Goal: Information Seeking & Learning: Learn about a topic

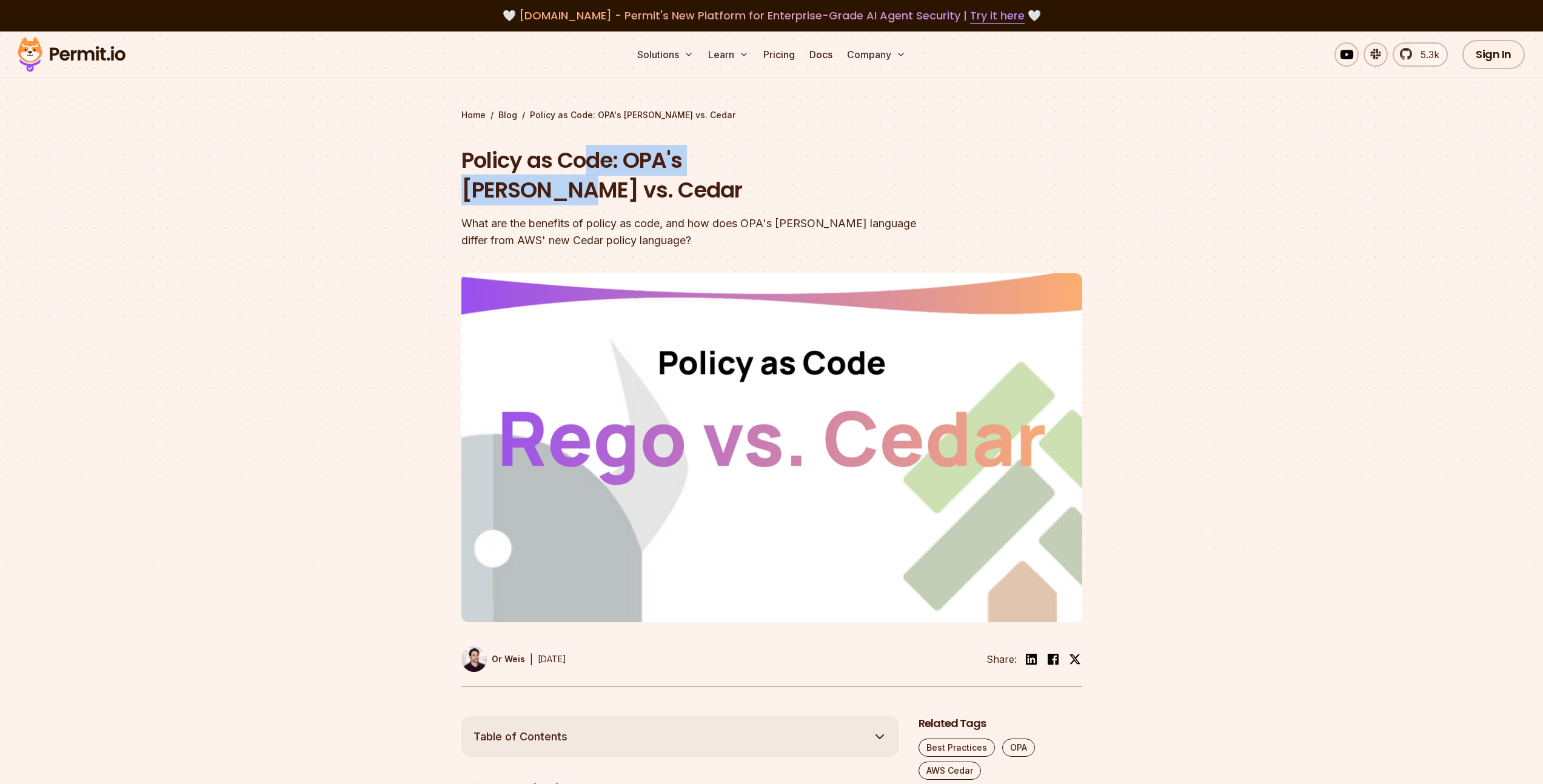
click at [583, 172] on h1 "Policy as Code: OPA's [PERSON_NAME] vs. Cedar" at bounding box center [694, 175] width 466 height 60
drag, startPoint x: 709, startPoint y: 166, endPoint x: 827, endPoint y: 166, distance: 118.0
click at [746, 166] on h1 "Policy as Code: OPA's [PERSON_NAME] vs. Cedar" at bounding box center [694, 175] width 466 height 60
click at [858, 165] on h1 "Policy as Code: OPA's [PERSON_NAME] vs. Cedar" at bounding box center [694, 175] width 466 height 60
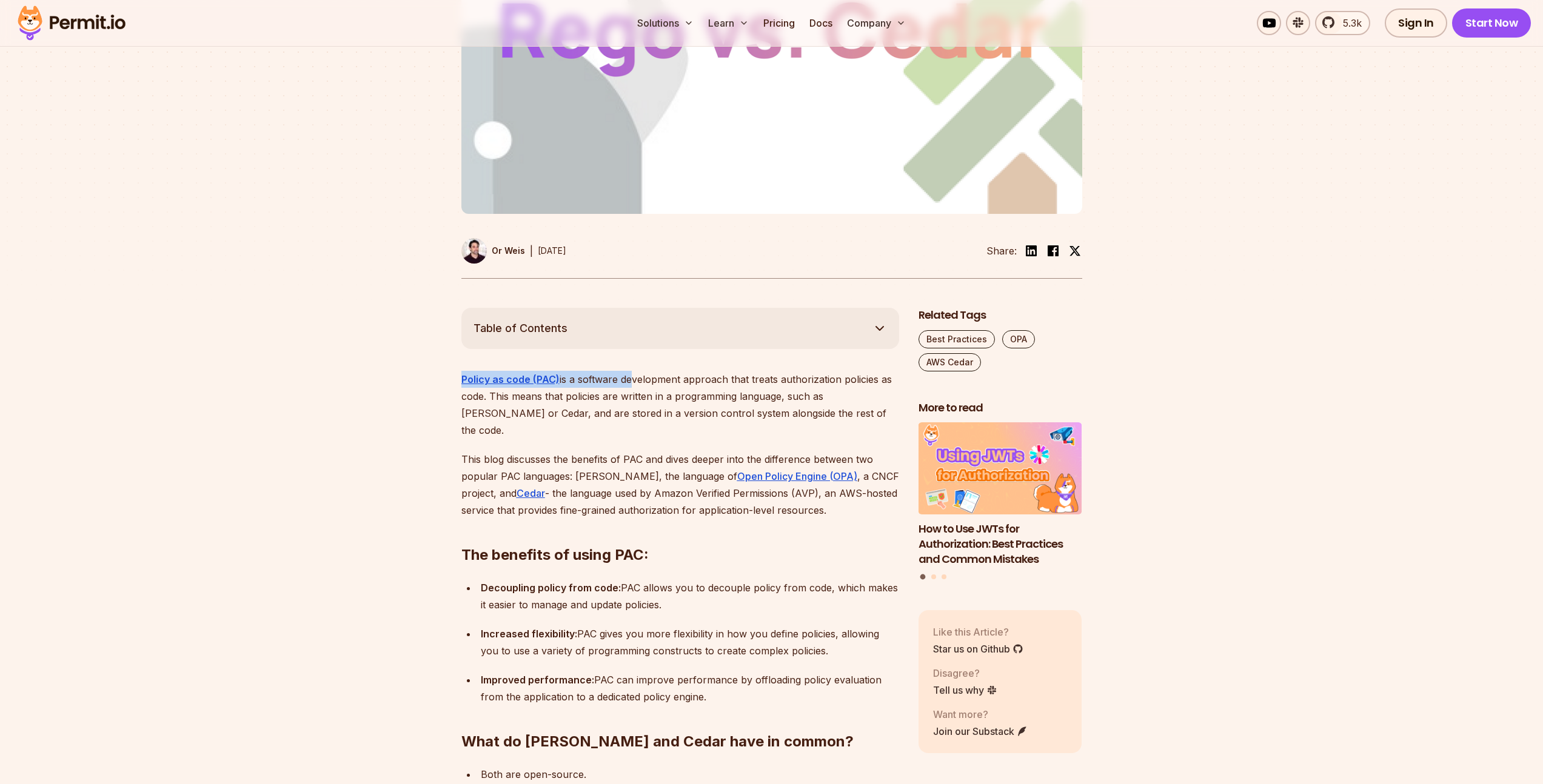
drag, startPoint x: 617, startPoint y: 346, endPoint x: 650, endPoint y: 346, distance: 33.0
drag, startPoint x: 644, startPoint y: 346, endPoint x: 619, endPoint y: 349, distance: 25.2
click at [644, 371] on p "Policy as code (PAC) is a software development approach that treats authorizati…" at bounding box center [680, 405] width 438 height 68
drag, startPoint x: 619, startPoint y: 349, endPoint x: 602, endPoint y: 350, distance: 17.0
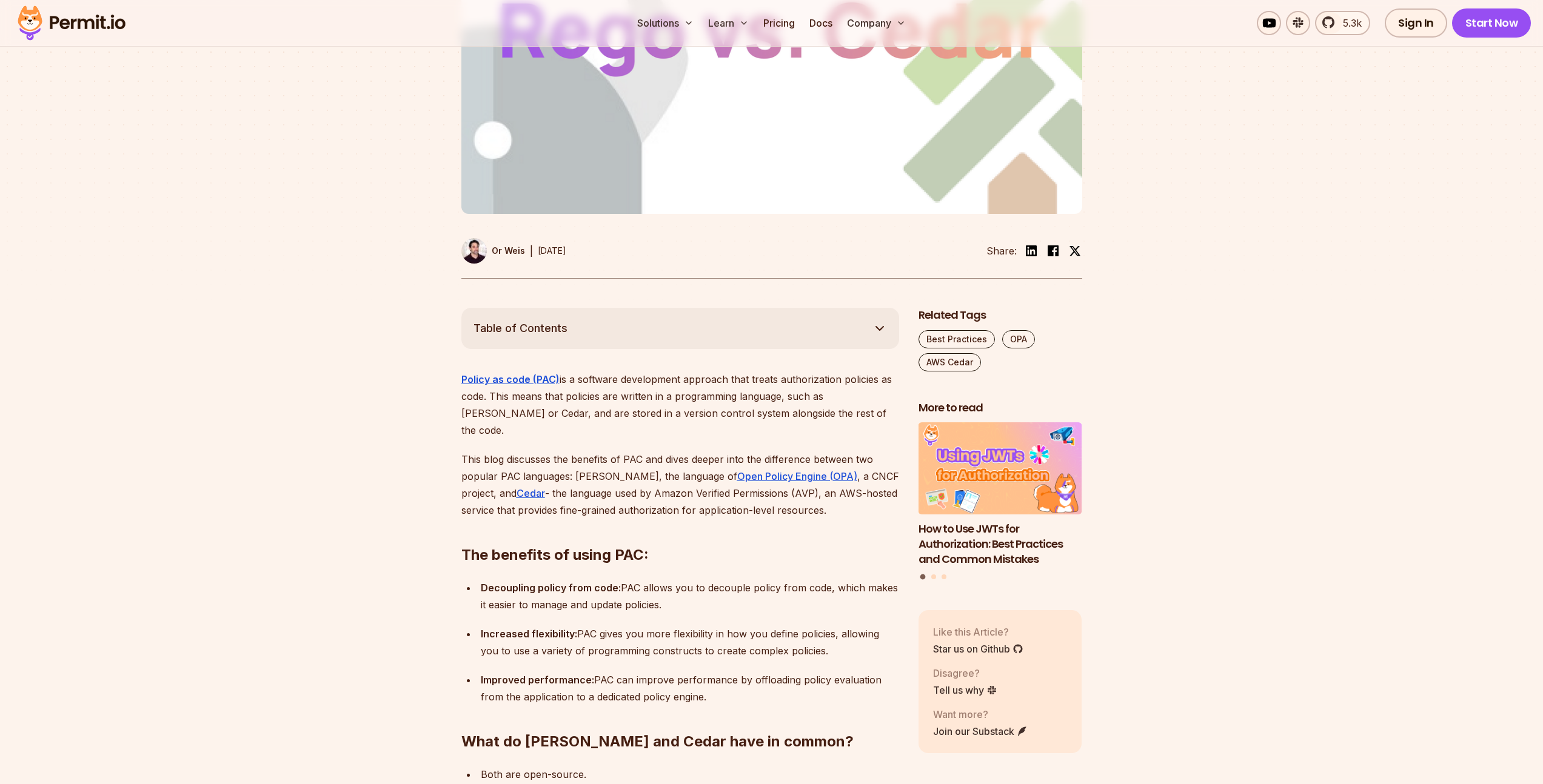
click at [591, 371] on p "Policy as code (PAC) is a software development approach that treats authorizati…" at bounding box center [680, 405] width 438 height 68
click at [606, 371] on p "Policy as code (PAC) is a software development approach that treats authorizati…" at bounding box center [680, 405] width 438 height 68
drag, startPoint x: 606, startPoint y: 350, endPoint x: 590, endPoint y: 351, distance: 16.0
click at [606, 371] on p "Policy as code (PAC) is a software development approach that treats authorizati…" at bounding box center [680, 405] width 438 height 68
drag, startPoint x: 596, startPoint y: 350, endPoint x: 664, endPoint y: 342, distance: 68.5
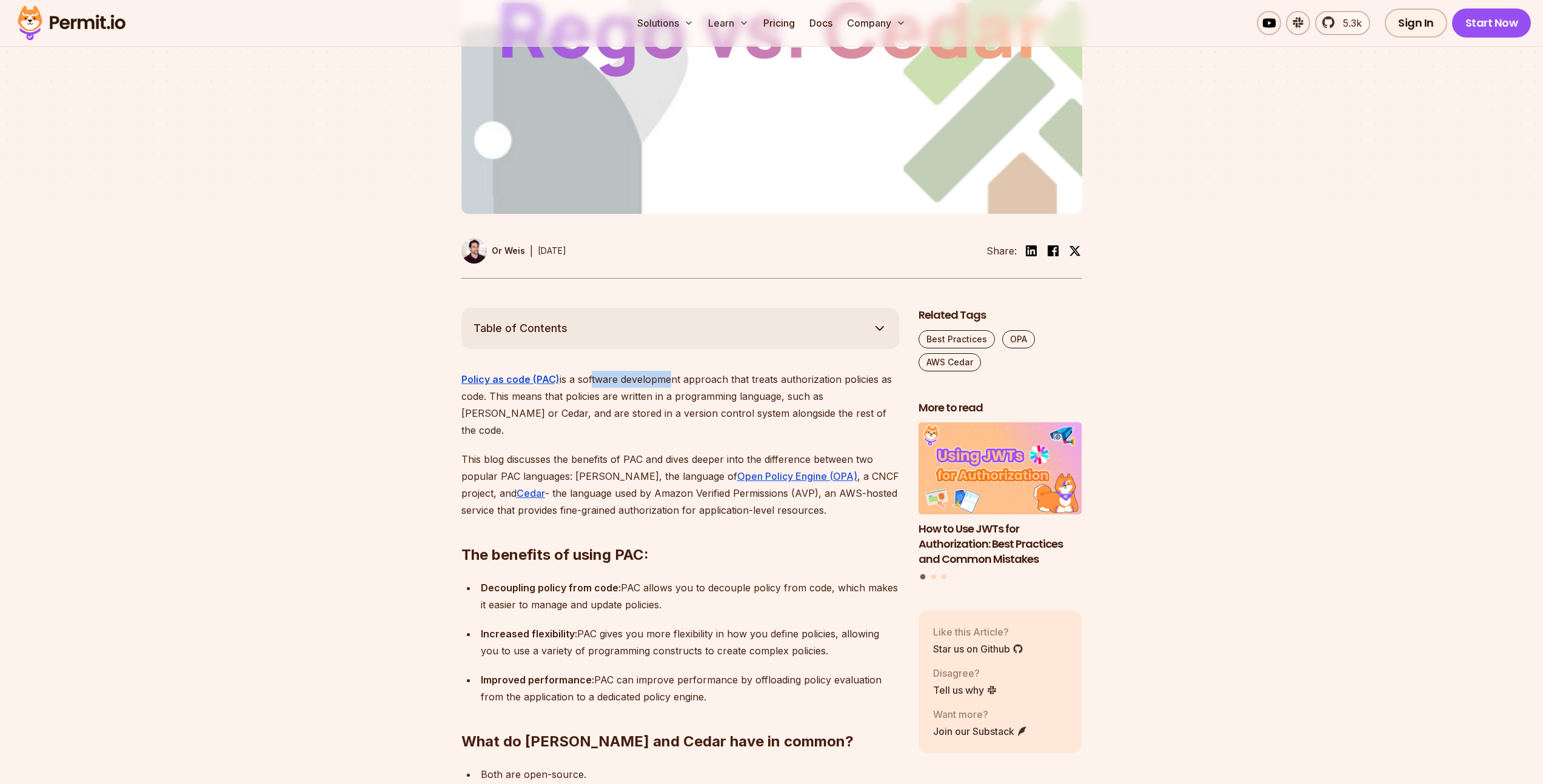
click at [665, 371] on p "Policy as code (PAC) is a software development approach that treats authorizati…" at bounding box center [680, 405] width 438 height 68
drag, startPoint x: 664, startPoint y: 342, endPoint x: 707, endPoint y: 342, distance: 43.0
click at [668, 371] on p "Policy as code (PAC) is a software development approach that treats authorizati…" at bounding box center [680, 405] width 438 height 68
drag, startPoint x: 707, startPoint y: 342, endPoint x: 630, endPoint y: 345, distance: 77.1
click at [630, 371] on p "Policy as code (PAC) is a software development approach that treats authorizati…" at bounding box center [680, 405] width 438 height 68
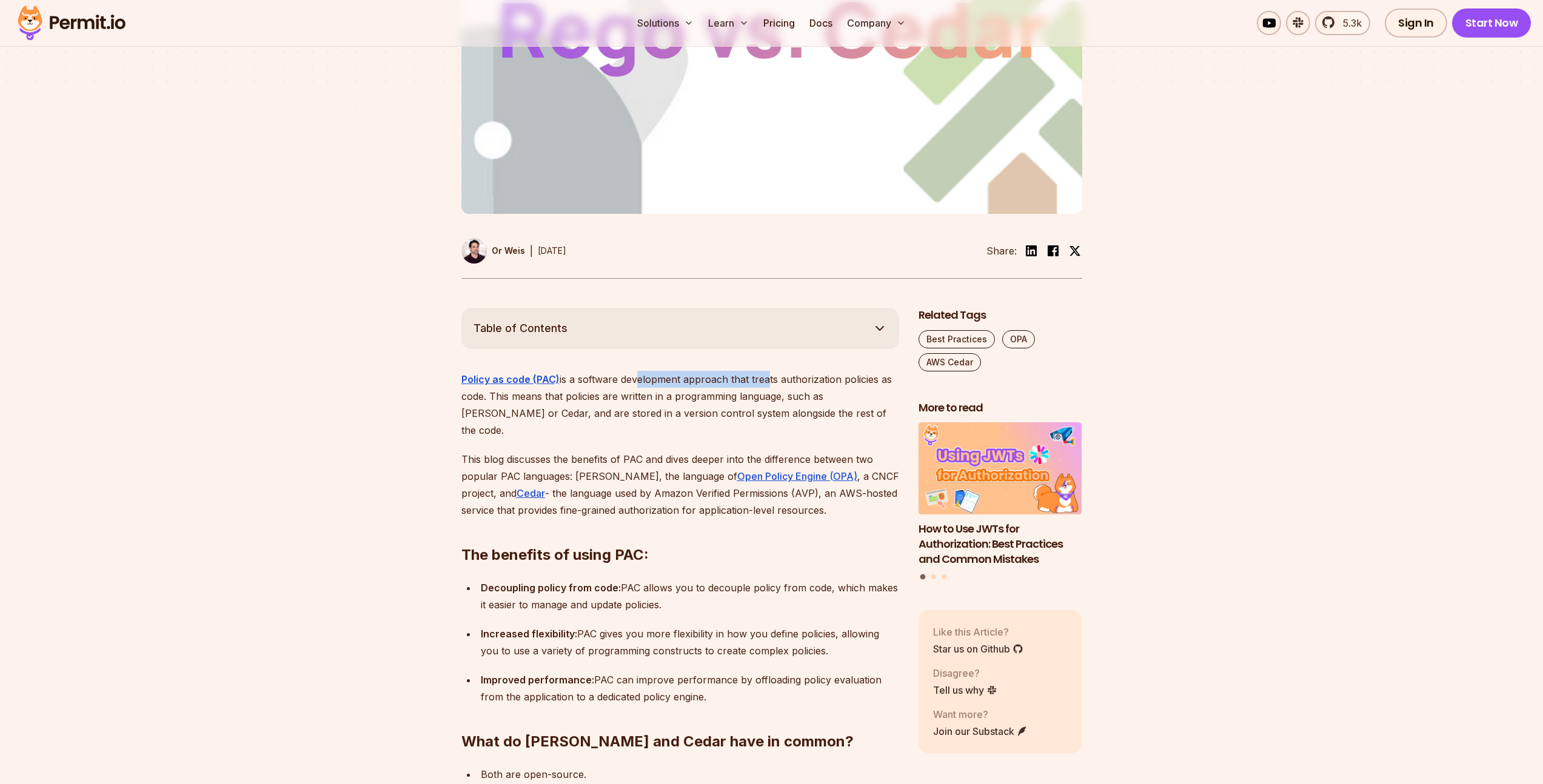
drag, startPoint x: 665, startPoint y: 343, endPoint x: 777, endPoint y: 348, distance: 112.1
click at [767, 371] on p "Policy as code (PAC) is a software development approach that treats authorizati…" at bounding box center [680, 405] width 438 height 68
click at [778, 371] on p "Policy as code (PAC) is a software development approach that treats authorizati…" at bounding box center [680, 405] width 438 height 68
drag, startPoint x: 807, startPoint y: 347, endPoint x: 653, endPoint y: 350, distance: 154.0
click at [655, 371] on p "Policy as code (PAC) is a software development approach that treats authorizati…" at bounding box center [680, 405] width 438 height 68
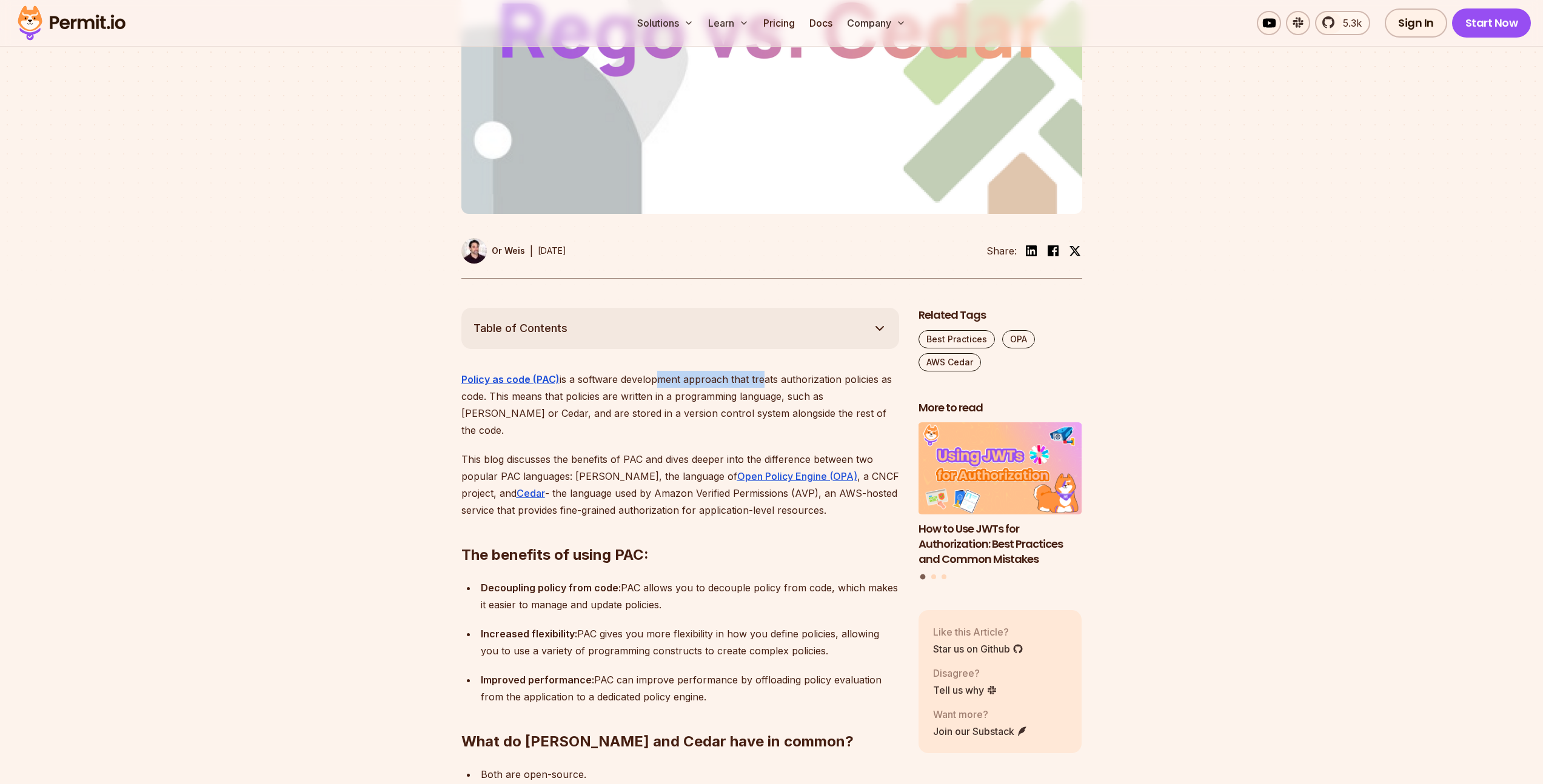
drag, startPoint x: 653, startPoint y: 350, endPoint x: 764, endPoint y: 350, distance: 111.0
click at [763, 371] on p "Policy as code (PAC) is a software development approach that treats authorizati…" at bounding box center [680, 405] width 438 height 68
click at [764, 371] on p "Policy as code (PAC) is a software development approach that treats authorizati…" at bounding box center [680, 405] width 438 height 68
drag, startPoint x: 822, startPoint y: 346, endPoint x: 733, endPoint y: 351, distance: 89.1
click at [733, 371] on p "Policy as code (PAC) is a software development approach that treats authorizati…" at bounding box center [680, 405] width 438 height 68
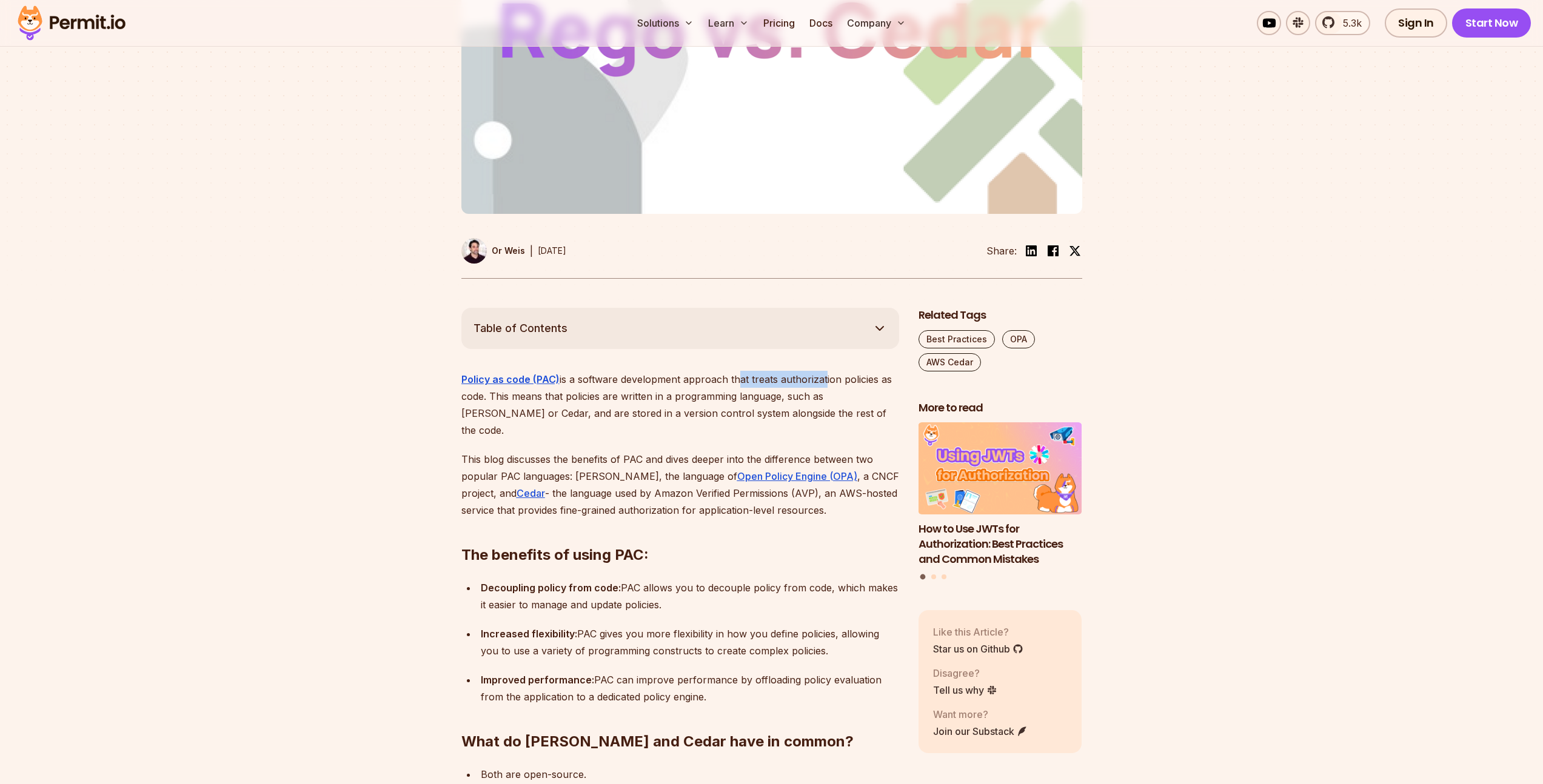
click at [733, 371] on p "Policy as code (PAC) is a software development approach that treats authorizati…" at bounding box center [680, 405] width 438 height 68
drag, startPoint x: 733, startPoint y: 355, endPoint x: 851, endPoint y: 355, distance: 118.0
click at [851, 371] on p "Policy as code (PAC) is a software development approach that treats authorizati…" at bounding box center [680, 405] width 438 height 68
click at [850, 371] on p "Policy as code (PAC) is a software development approach that treats authorizati…" at bounding box center [680, 405] width 438 height 68
click at [488, 371] on p "Policy as code (PAC) is a software development approach that treats authorizati…" at bounding box center [680, 405] width 438 height 68
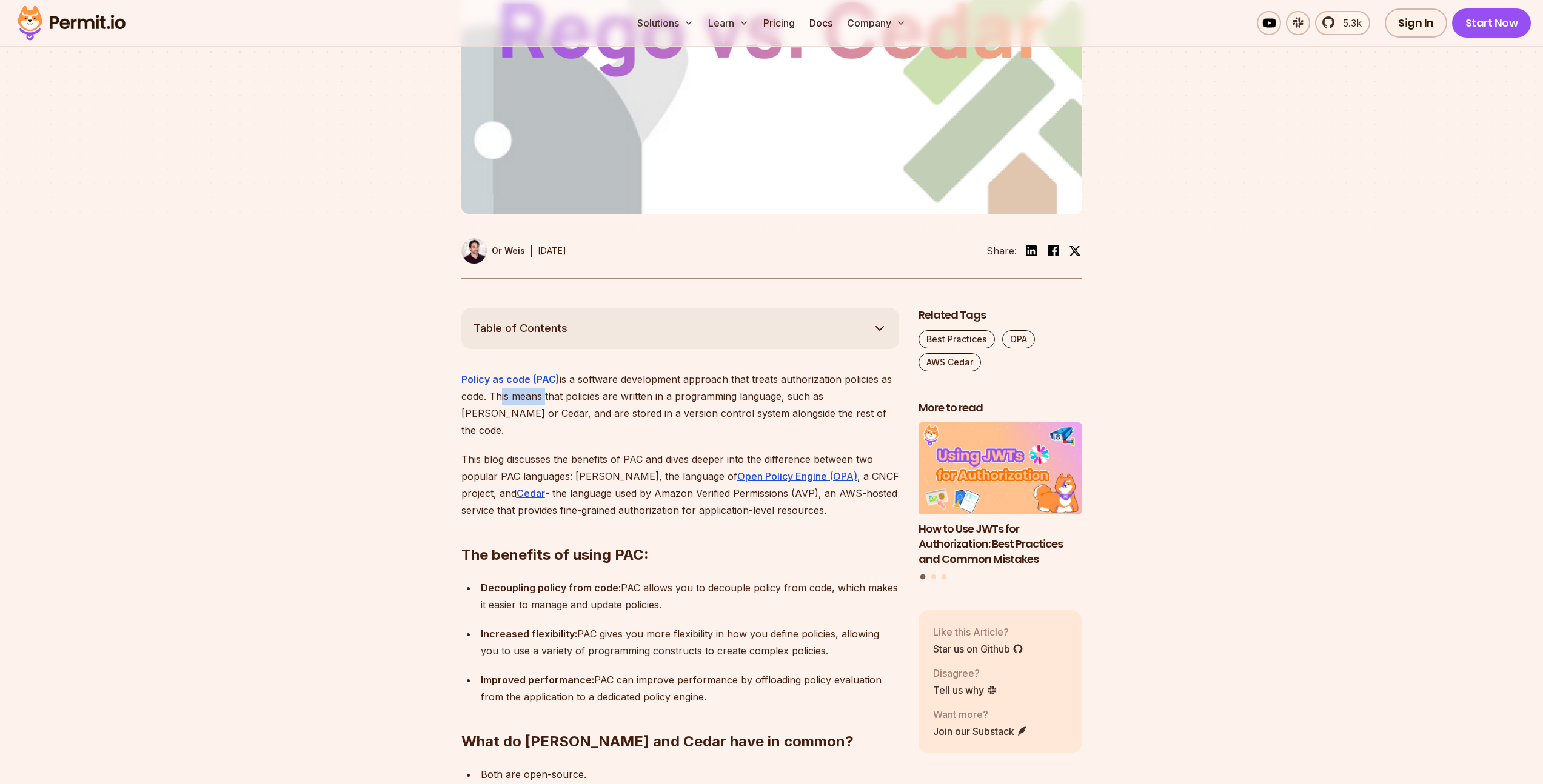
drag, startPoint x: 497, startPoint y: 367, endPoint x: 559, endPoint y: 365, distance: 62.0
click at [546, 371] on p "Policy as code (PAC) is a software development approach that treats authorizati…" at bounding box center [680, 405] width 438 height 68
drag, startPoint x: 587, startPoint y: 365, endPoint x: 628, endPoint y: 365, distance: 41.0
click at [628, 371] on p "Policy as code (PAC) is a software development approach that treats authorizati…" at bounding box center [680, 405] width 438 height 68
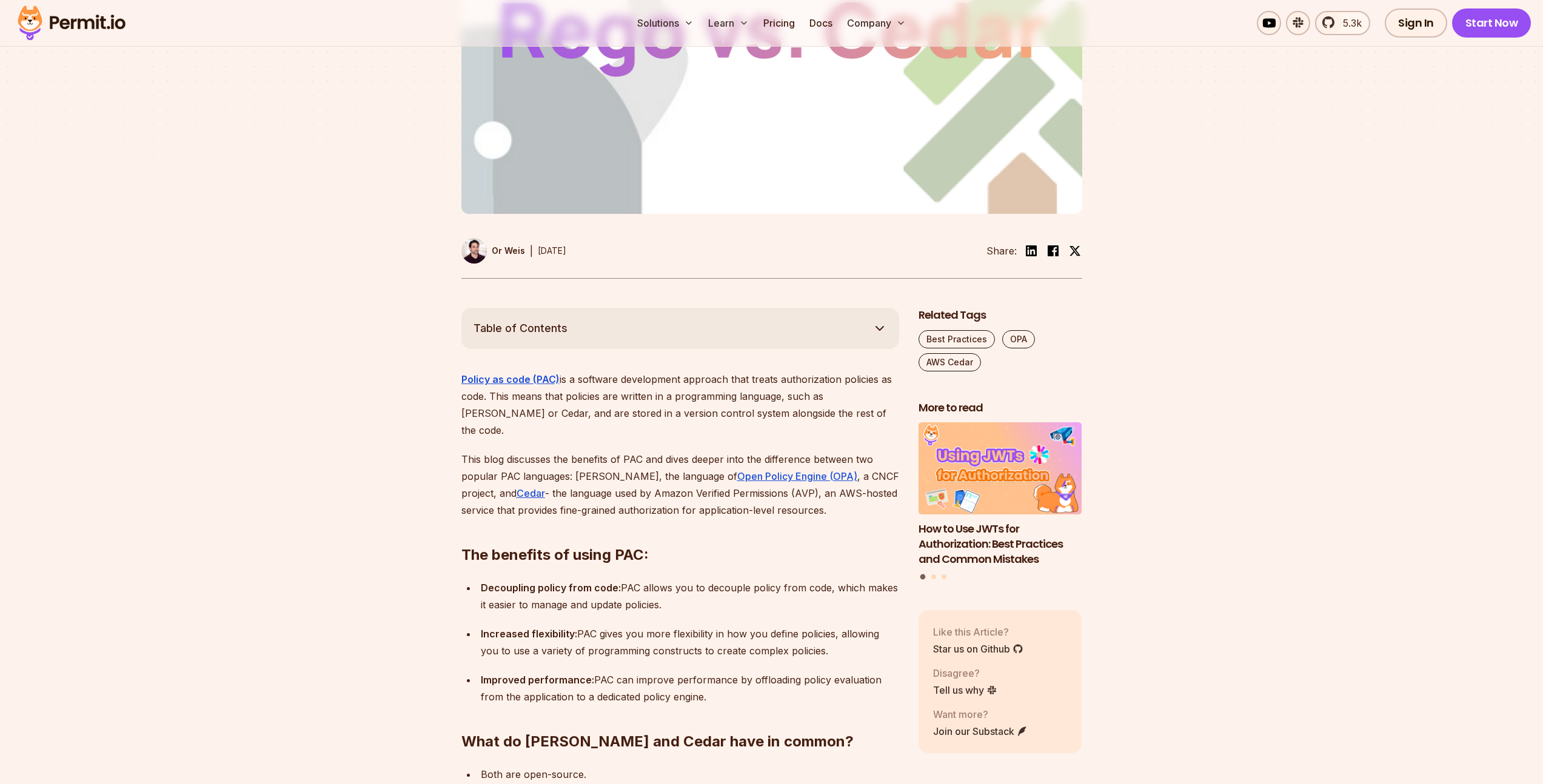
drag, startPoint x: 706, startPoint y: 366, endPoint x: 771, endPoint y: 363, distance: 65.1
click at [771, 371] on p "Policy as code (PAC) is a software development approach that treats authorizati…" at bounding box center [680, 405] width 438 height 68
click at [772, 371] on p "Policy as code (PAC) is a software development approach that treats authorizati…" at bounding box center [680, 405] width 438 height 68
drag, startPoint x: 802, startPoint y: 363, endPoint x: 606, endPoint y: 364, distance: 196.0
click at [617, 371] on p "Policy as code (PAC) is a software development approach that treats authorizati…" at bounding box center [680, 405] width 438 height 68
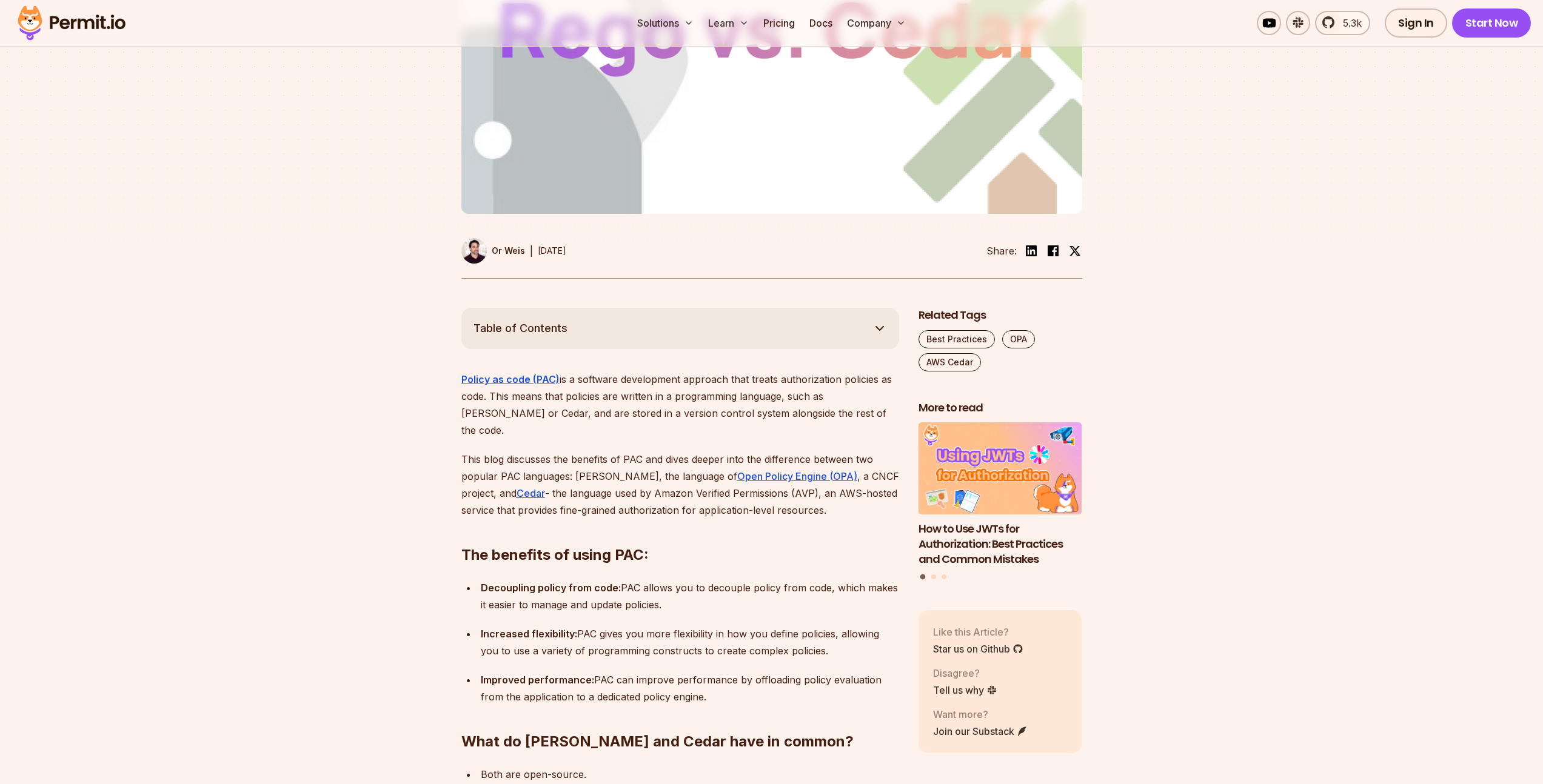
click at [602, 371] on p "Policy as code (PAC) is a software development approach that treats authorizati…" at bounding box center [680, 405] width 438 height 68
drag, startPoint x: 487, startPoint y: 366, endPoint x: 542, endPoint y: 364, distance: 55.0
click at [542, 371] on p "Policy as code (PAC) is a software development approach that treats authorizati…" at bounding box center [680, 405] width 438 height 68
drag, startPoint x: 542, startPoint y: 364, endPoint x: 572, endPoint y: 364, distance: 30.0
click at [544, 371] on p "Policy as code (PAC) is a software development approach that treats authorizati…" at bounding box center [680, 405] width 438 height 68
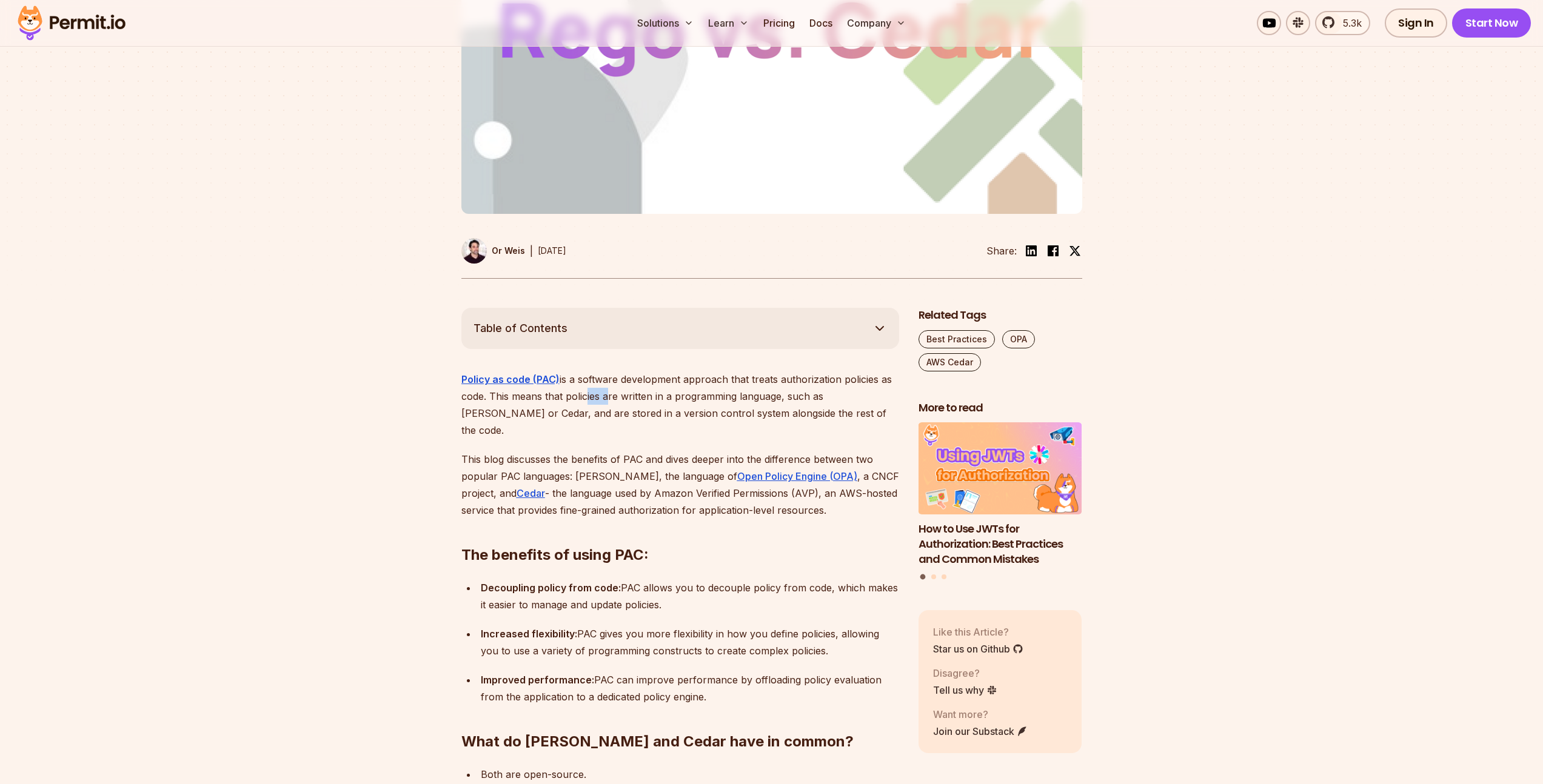
drag, startPoint x: 600, startPoint y: 365, endPoint x: 655, endPoint y: 364, distance: 55.0
click at [608, 371] on p "Policy as code (PAC) is a software development approach that treats authorizati…" at bounding box center [680, 405] width 438 height 68
drag, startPoint x: 655, startPoint y: 364, endPoint x: 665, endPoint y: 364, distance: 10.0
click at [659, 371] on p "Policy as code (PAC) is a software development approach that treats authorizati…" at bounding box center [680, 405] width 438 height 68
click at [665, 371] on p "Policy as code (PAC) is a software development approach that treats authorizati…" at bounding box center [680, 405] width 438 height 68
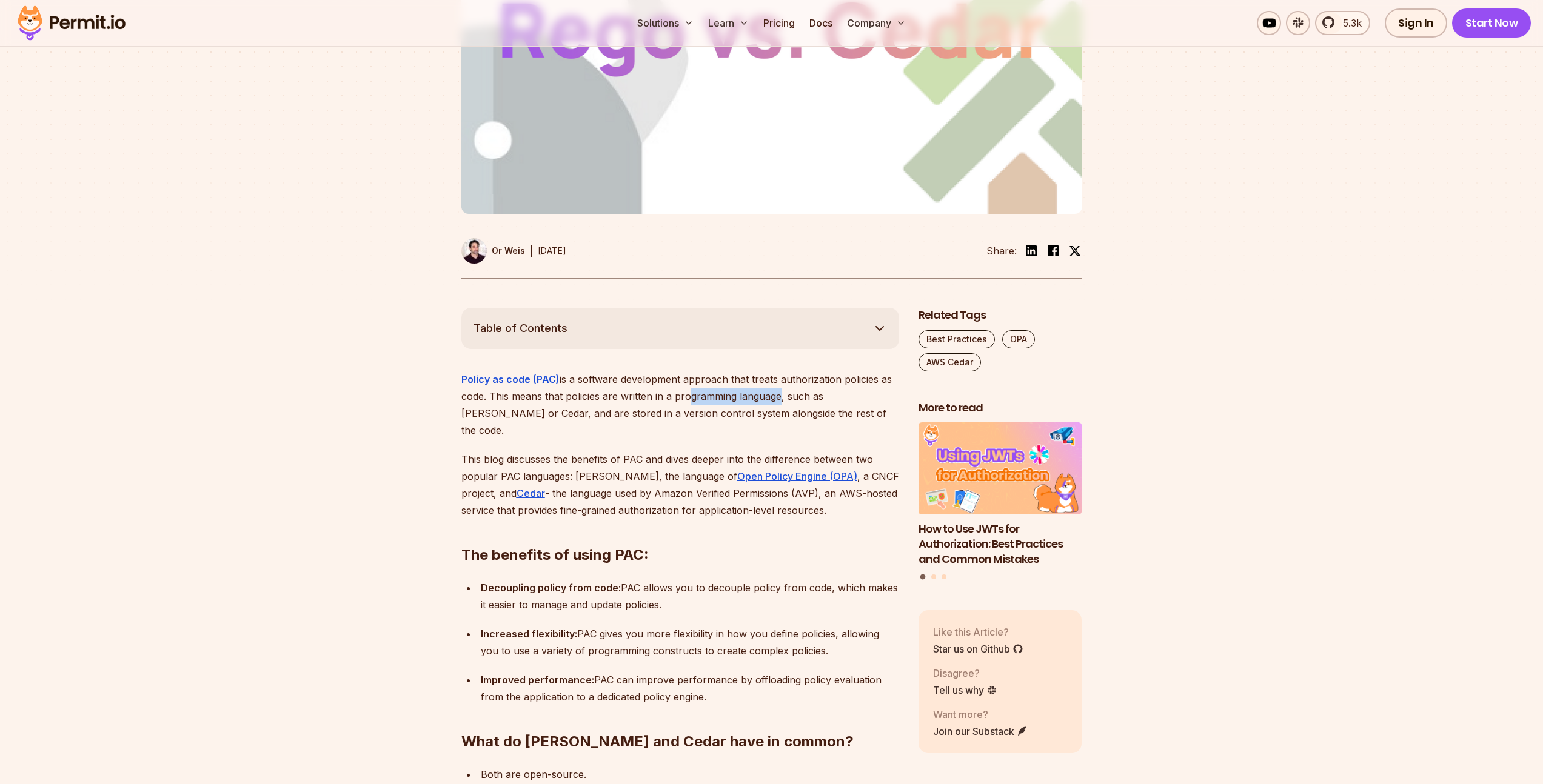
drag, startPoint x: 760, startPoint y: 363, endPoint x: 664, endPoint y: 365, distance: 96.0
click at [669, 371] on p "Policy as code (PAC) is a software development approach that treats authorizati…" at bounding box center [680, 405] width 438 height 68
click at [664, 371] on p "Policy as code (PAC) is a software development approach that treats authorizati…" at bounding box center [680, 405] width 438 height 68
drag, startPoint x: 617, startPoint y: 365, endPoint x: 790, endPoint y: 365, distance: 173.0
click at [790, 371] on p "Policy as code (PAC) is a software development approach that treats authorizati…" at bounding box center [680, 405] width 438 height 68
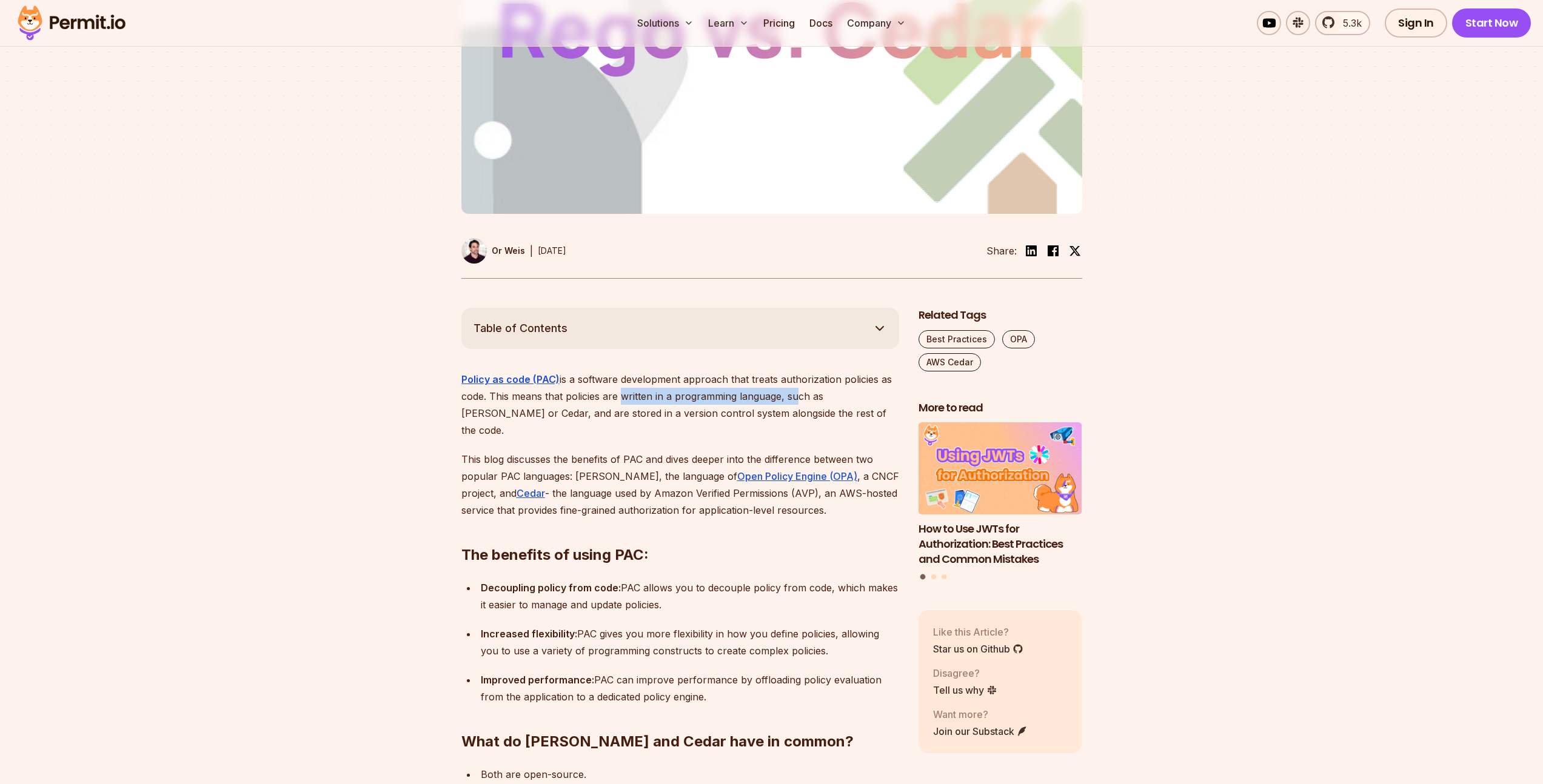
click at [790, 371] on p "Policy as code (PAC) is a software development approach that treats authorizati…" at bounding box center [680, 405] width 438 height 68
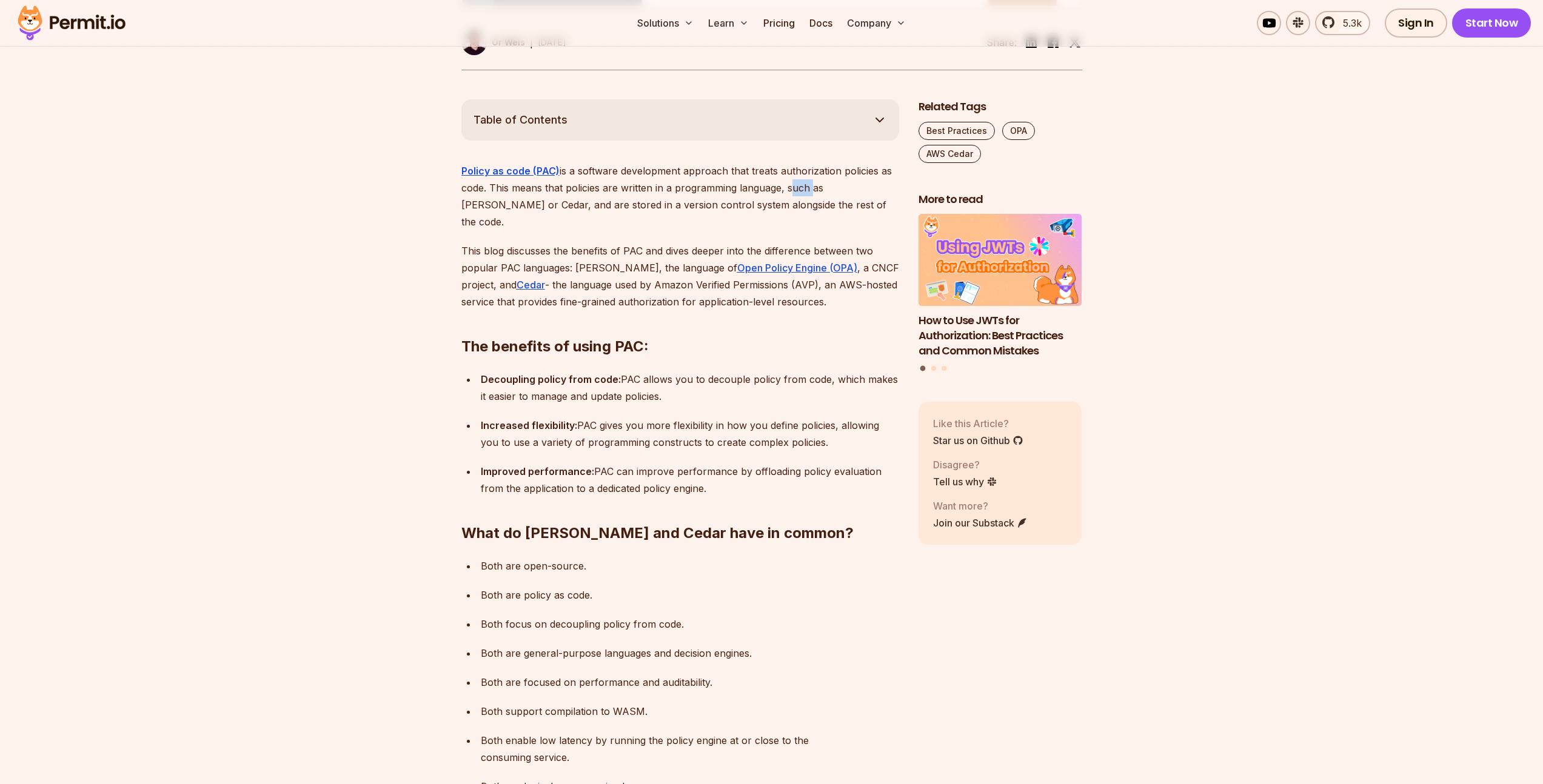
scroll to position [618, 0]
drag, startPoint x: 546, startPoint y: 487, endPoint x: 591, endPoint y: 487, distance: 45.0
click at [581, 487] on h2 "What do [PERSON_NAME] and Cedar have in common?" at bounding box center [680, 509] width 438 height 68
drag, startPoint x: 636, startPoint y: 486, endPoint x: 539, endPoint y: 487, distance: 97.0
click at [560, 486] on h2 "What do [PERSON_NAME] and Cedar have in common?" at bounding box center [680, 509] width 438 height 68
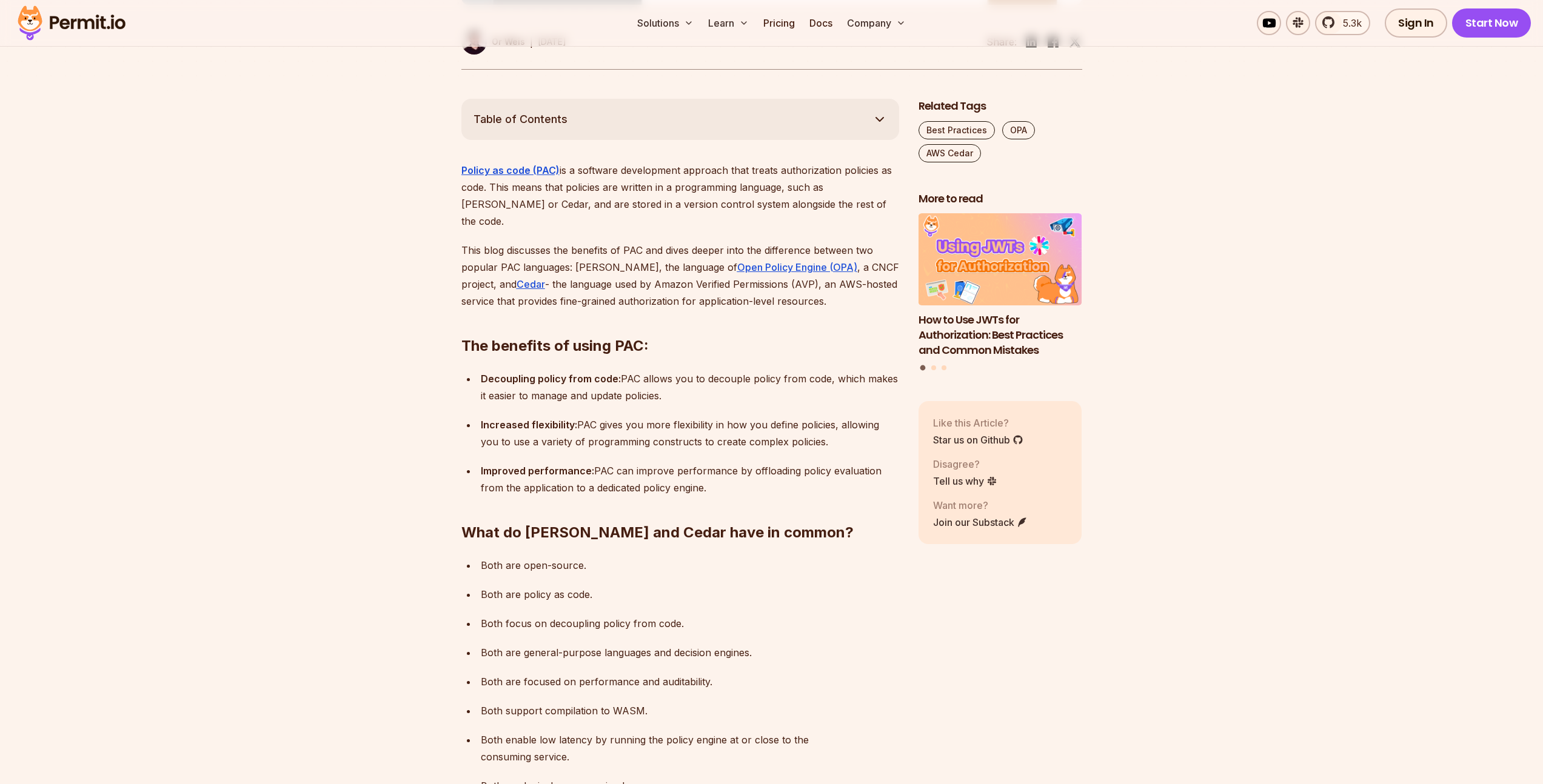
click at [535, 486] on h2 "What do [PERSON_NAME] and Cedar have in common?" at bounding box center [680, 509] width 438 height 68
drag, startPoint x: 543, startPoint y: 333, endPoint x: 621, endPoint y: 333, distance: 78.0
click at [600, 373] on strong "Decoupling policy from code:" at bounding box center [550, 379] width 140 height 12
drag, startPoint x: 628, startPoint y: 333, endPoint x: 595, endPoint y: 353, distance: 38.6
click at [628, 370] on p "Decoupling policy from code: PAC allows you to decouple policy from code, which…" at bounding box center [690, 387] width 418 height 34
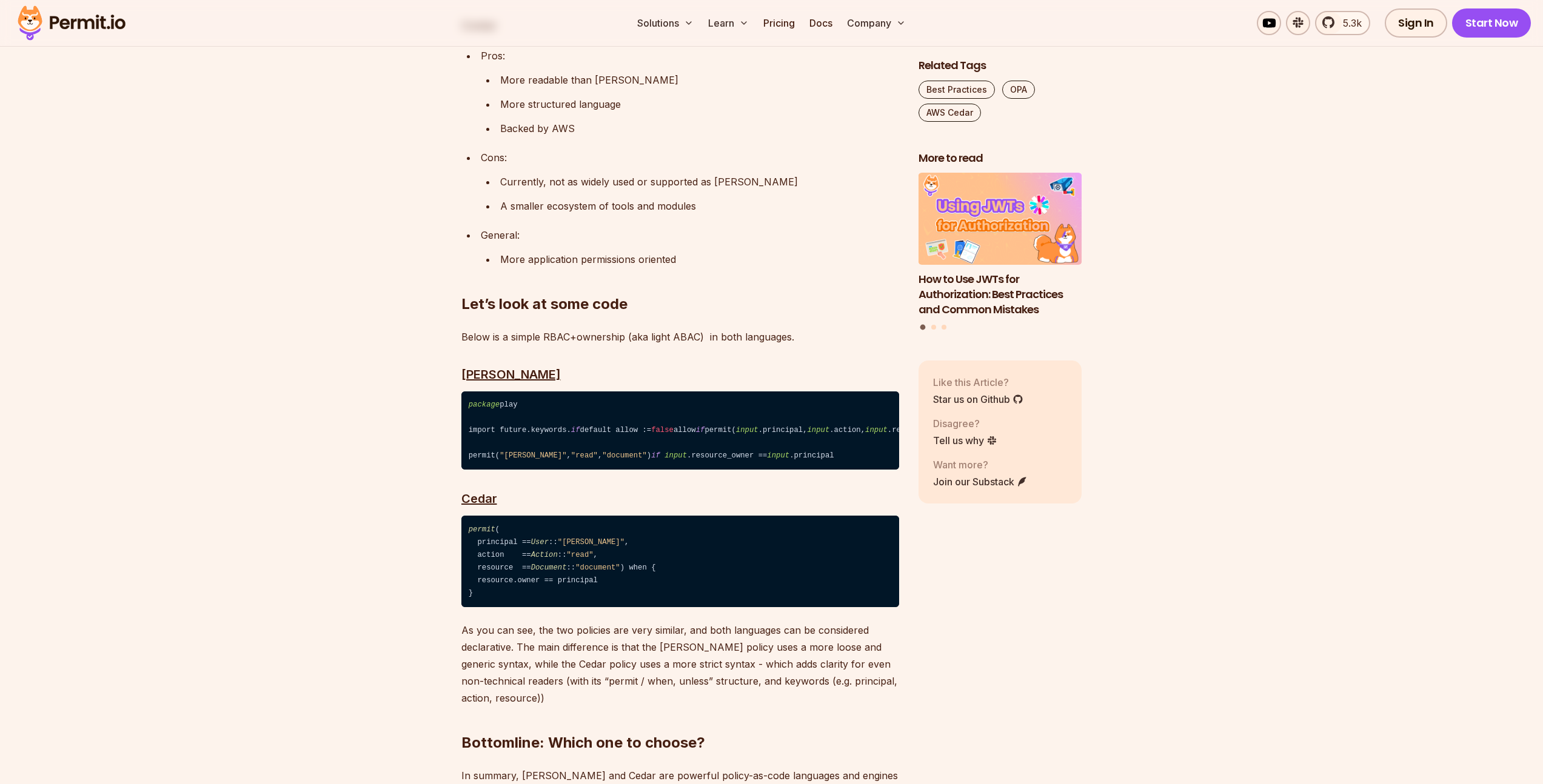
scroll to position [2405, 0]
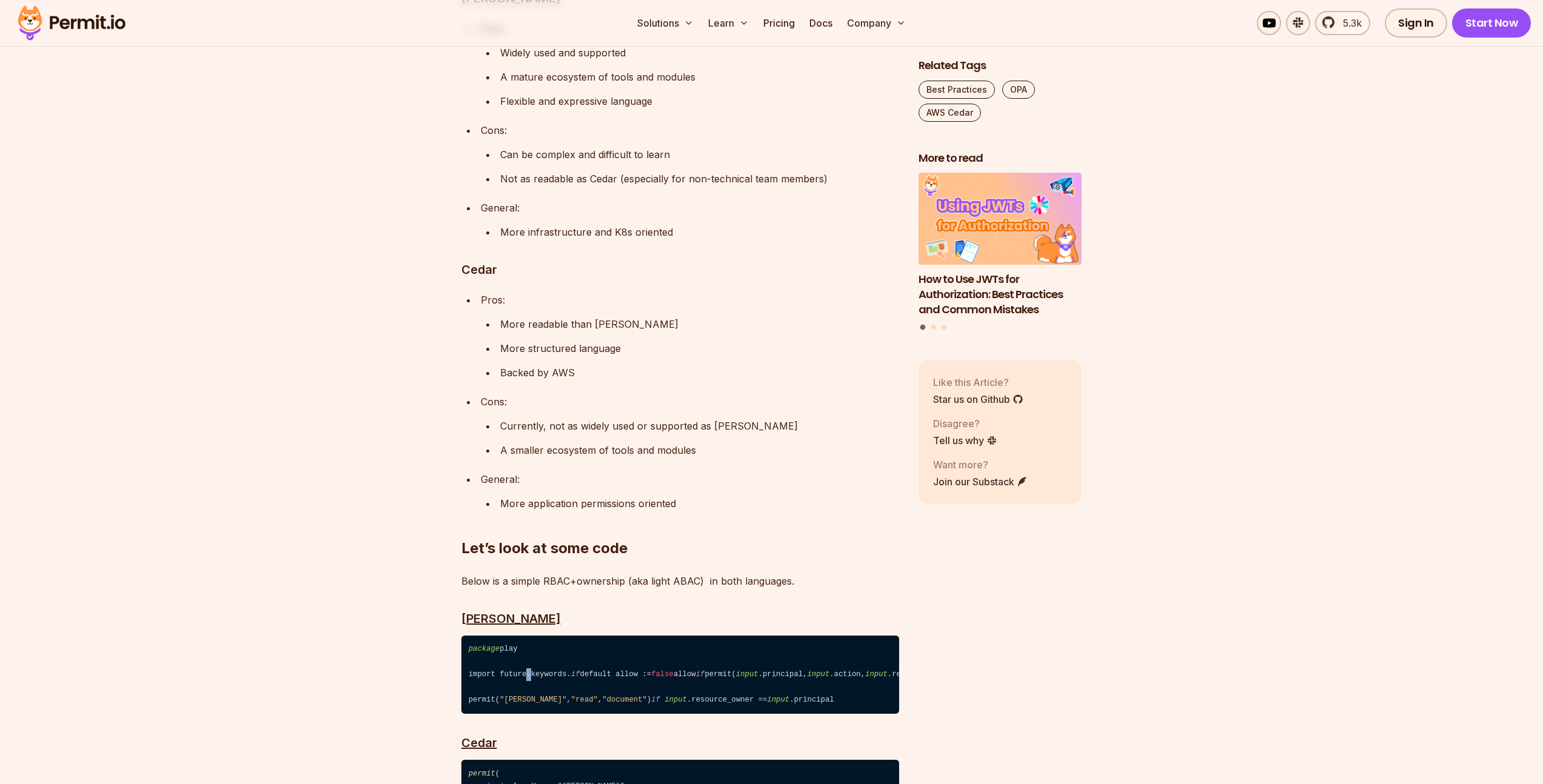
click at [529, 635] on code "package play import future.keywords. if default allow := false allow if permit(…" at bounding box center [680, 675] width 438 height 79
drag, startPoint x: 557, startPoint y: 608, endPoint x: 570, endPoint y: 610, distance: 13.2
click at [562, 635] on code "package play import future.keywords. if default allow := false allow if permit(…" at bounding box center [680, 675] width 438 height 79
drag, startPoint x: 570, startPoint y: 610, endPoint x: 609, endPoint y: 615, distance: 39.3
click at [575, 635] on code "package play import future.keywords. if default allow := false allow if permit(…" at bounding box center [680, 675] width 438 height 79
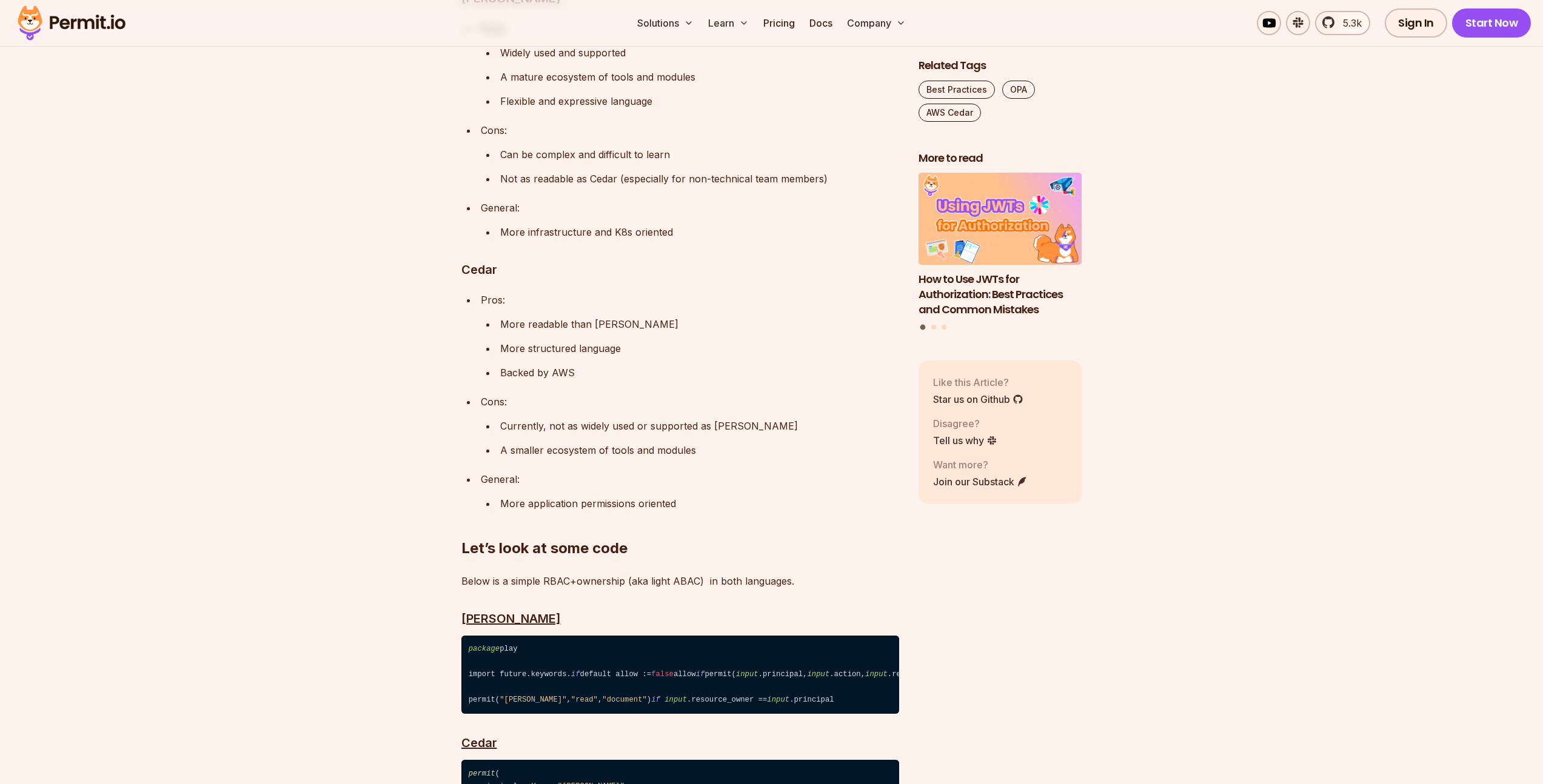
click at [808, 670] on span "input" at bounding box center [819, 674] width 23 height 8
drag, startPoint x: 601, startPoint y: 614, endPoint x: 563, endPoint y: 612, distance: 38.1
click at [568, 635] on code "package play import future.keywords. if default allow := false allow if permit(…" at bounding box center [680, 675] width 438 height 79
click at [563, 635] on code "package play import future.keywords. if default allow := false allow if permit(…" at bounding box center [680, 675] width 438 height 79
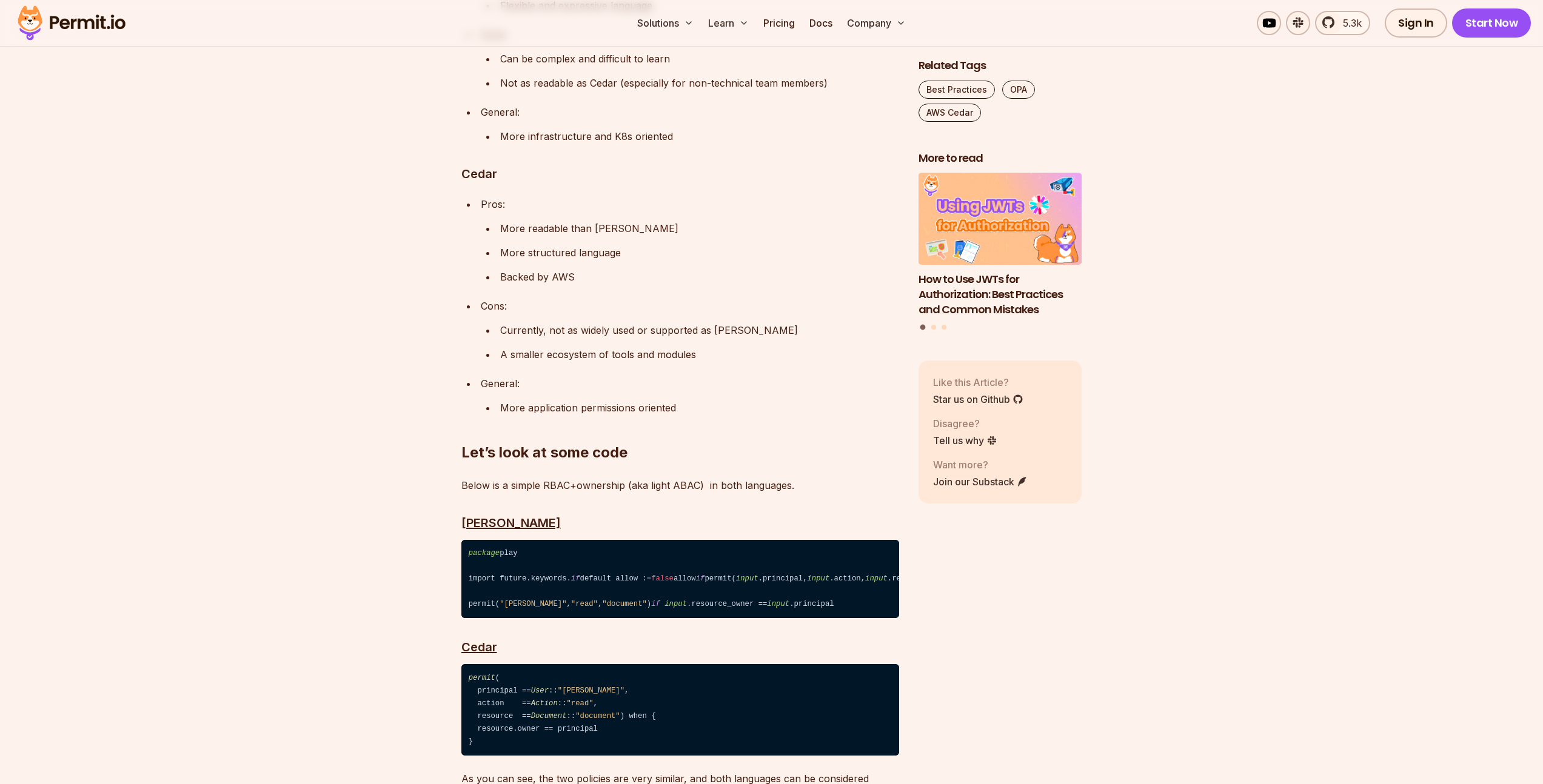
scroll to position [2503, 0]
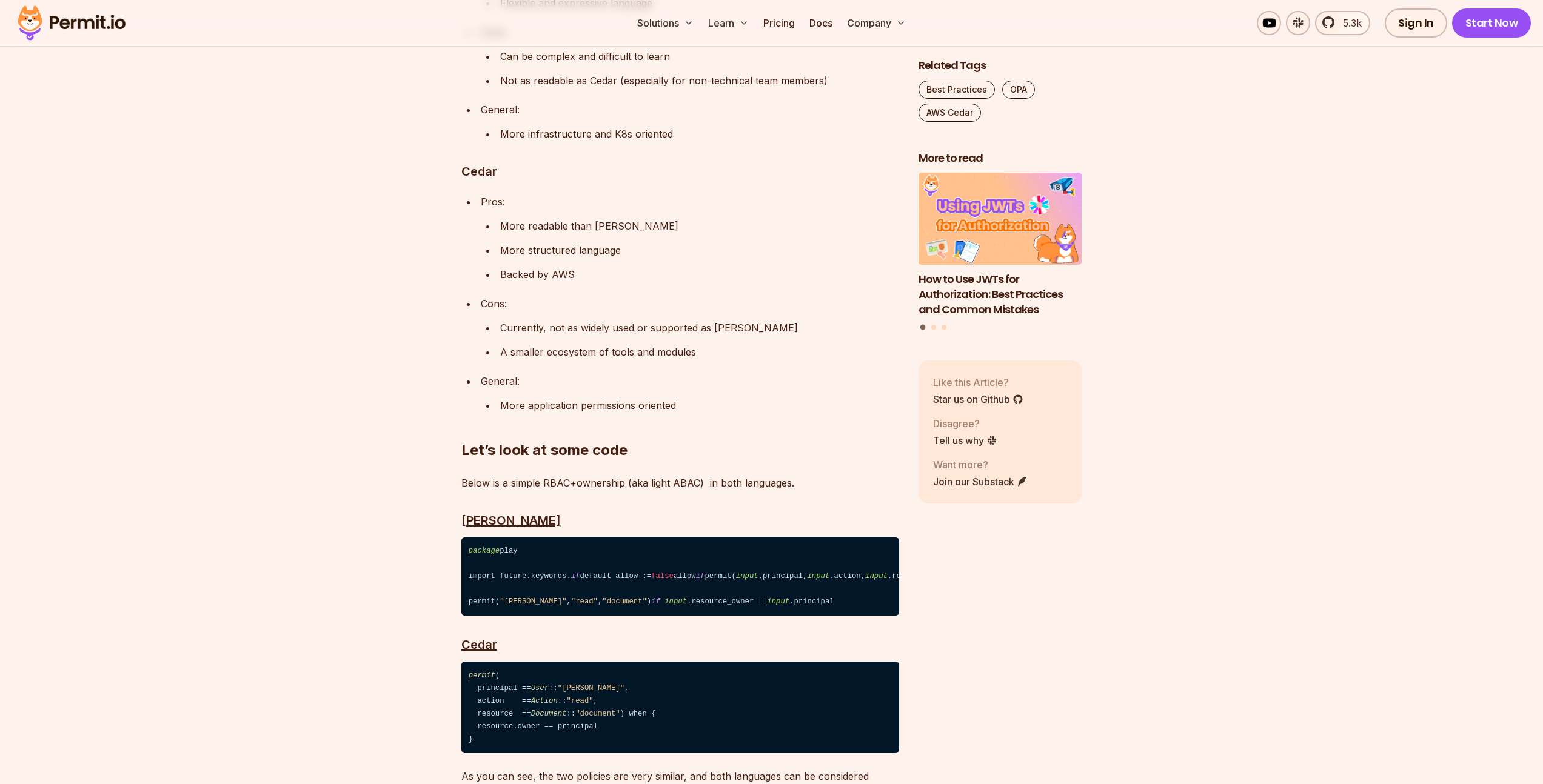
drag
click at [636, 537] on code "package play import future.keywords. if default allow := false allow if permit(…" at bounding box center [680, 577] width 438 height 79
click at [568, 537] on code "package play import future.keywords. if default allow := false allow if permit(…" at bounding box center [680, 577] width 438 height 79
click at [571, 597] on span ""read"" at bounding box center [584, 601] width 27 height 8
click at [661, 541] on code "package play import future.keywords. if default allow := false allow if permit(…" at bounding box center [680, 577] width 438 height 79
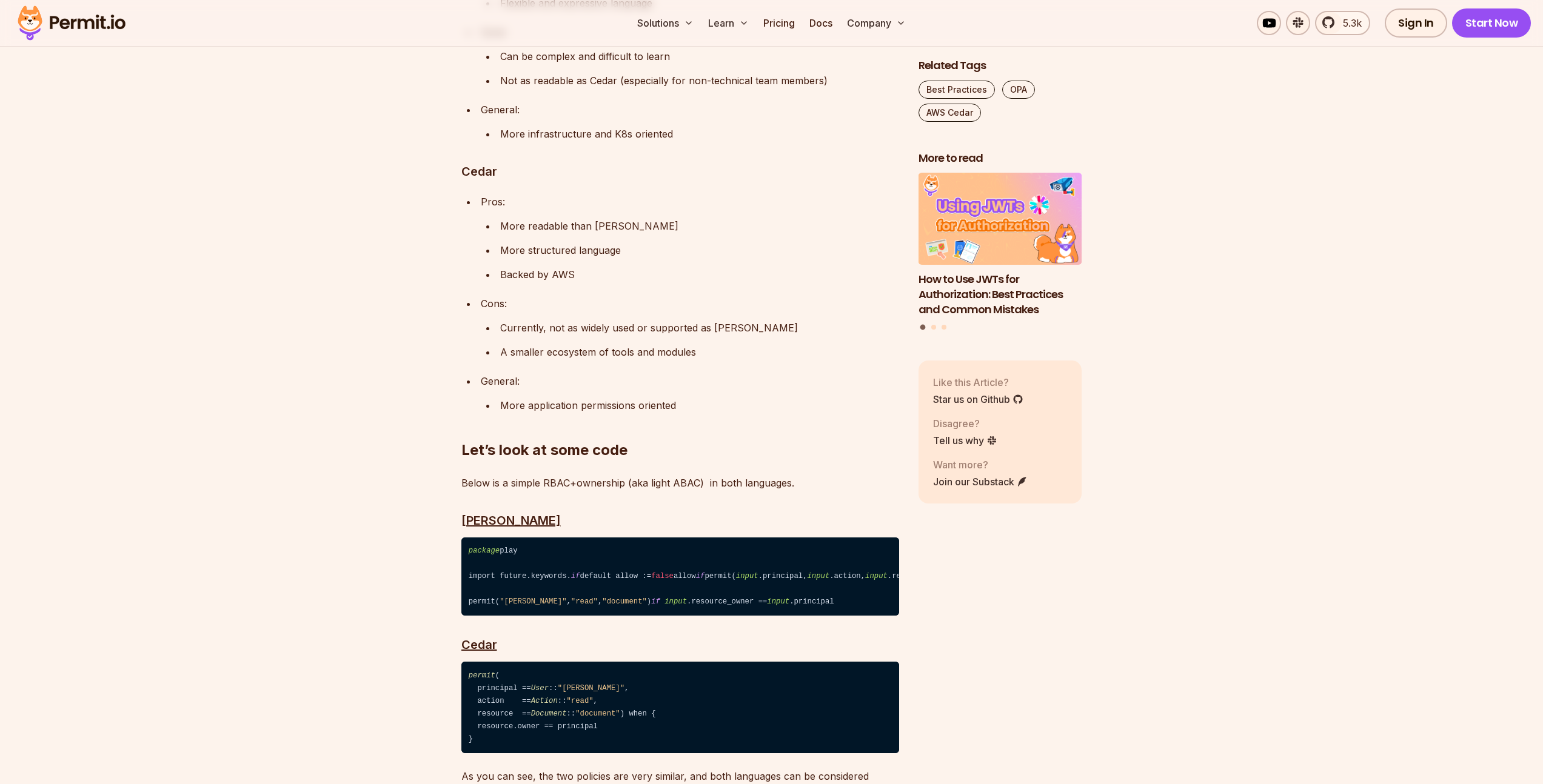
click at [678, 539] on code "package play import future.keywords. if default allow := false allow if permit(…" at bounding box center [680, 577] width 438 height 79
click at [606, 540] on code "package play import future.keywords. if default allow := false allow if permit(…" at bounding box center [680, 577] width 438 height 79
click at [604, 597] on span ""document"" at bounding box center [625, 601] width 45 height 8
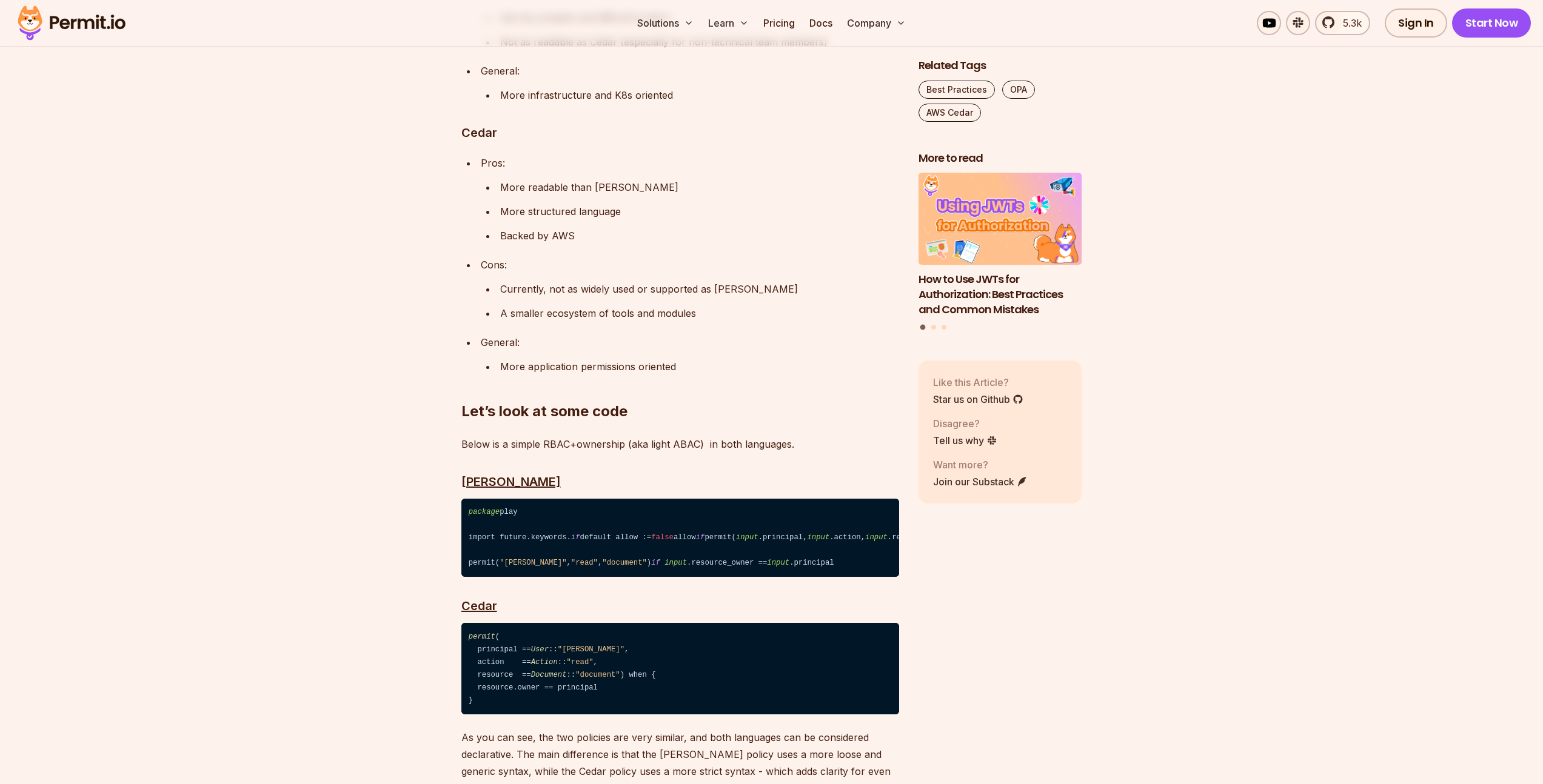
scroll to position [2727, 0]
